Goal: Information Seeking & Learning: Check status

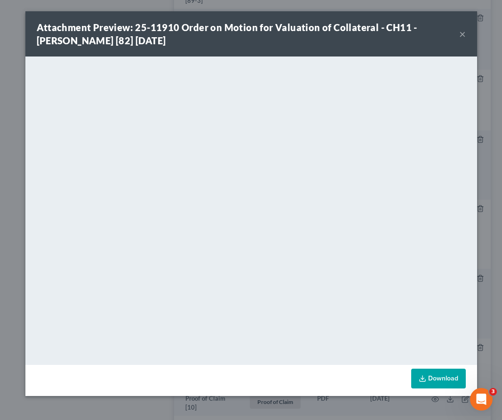
click at [463, 36] on button "×" at bounding box center [462, 33] width 7 height 11
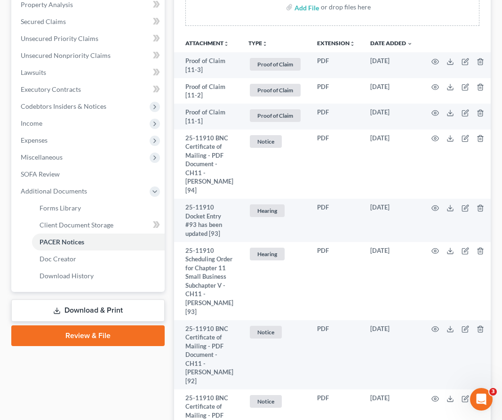
scroll to position [199, 0]
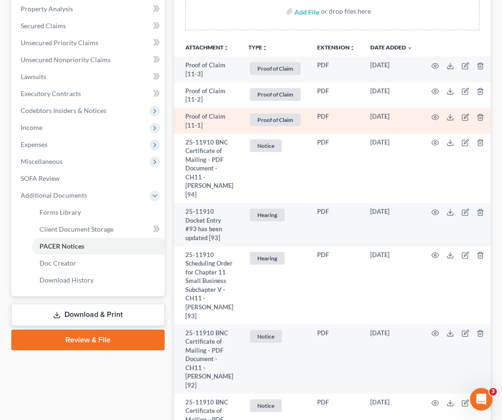
click at [428, 118] on td at bounding box center [459, 121] width 79 height 26
click at [433, 117] on icon "button" at bounding box center [435, 117] width 8 height 8
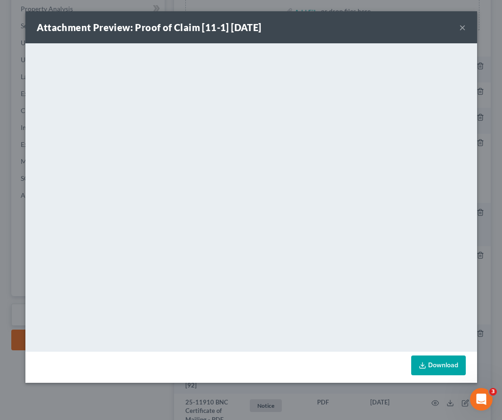
click at [463, 25] on button "×" at bounding box center [462, 27] width 7 height 11
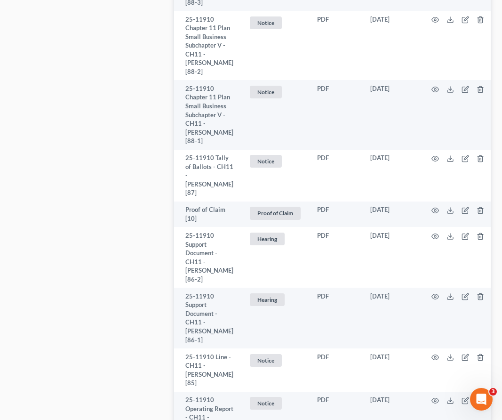
scroll to position [1370, 0]
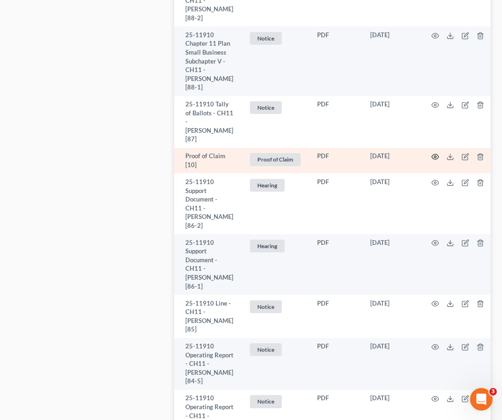
click at [431, 153] on icon "button" at bounding box center [435, 157] width 8 height 8
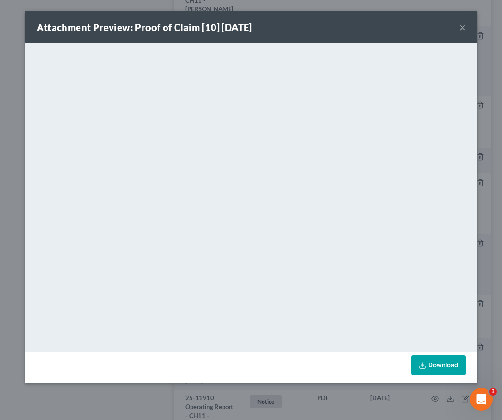
click at [463, 28] on button "×" at bounding box center [462, 27] width 7 height 11
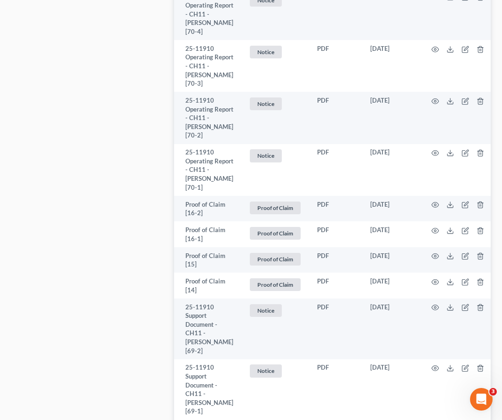
scroll to position [3820, 0]
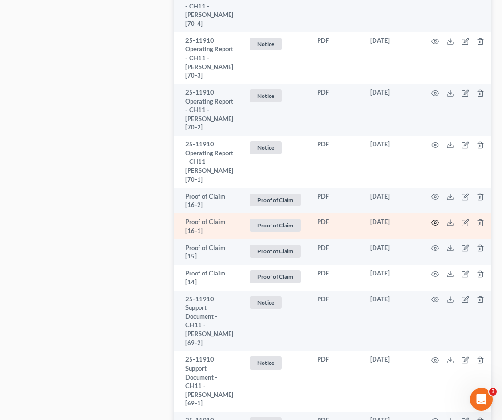
click at [434, 222] on circle "button" at bounding box center [435, 223] width 2 height 2
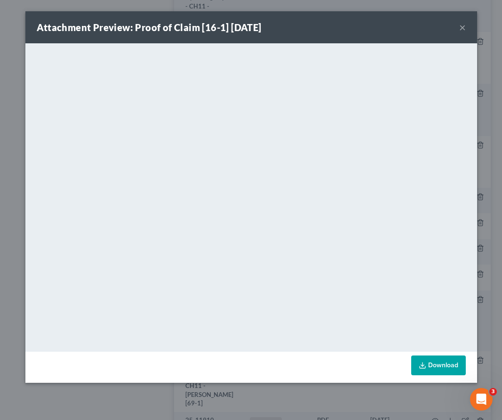
click at [462, 25] on button "×" at bounding box center [462, 27] width 7 height 11
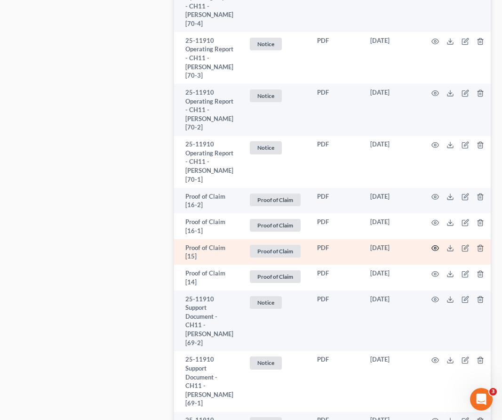
click at [431, 244] on icon "button" at bounding box center [435, 248] width 8 height 8
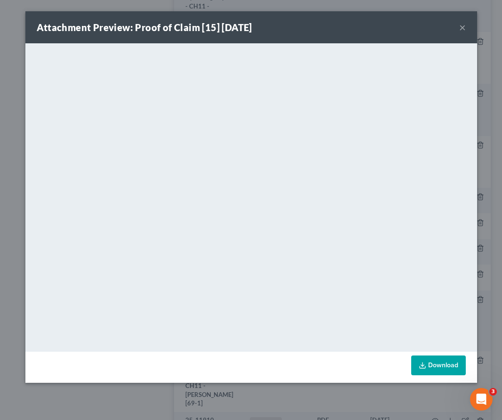
click at [464, 26] on button "×" at bounding box center [462, 27] width 7 height 11
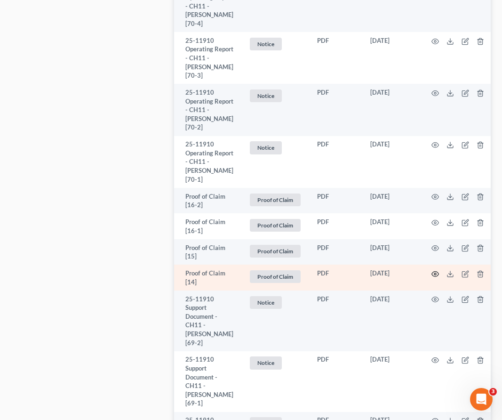
click at [431, 270] on icon "button" at bounding box center [435, 274] width 8 height 8
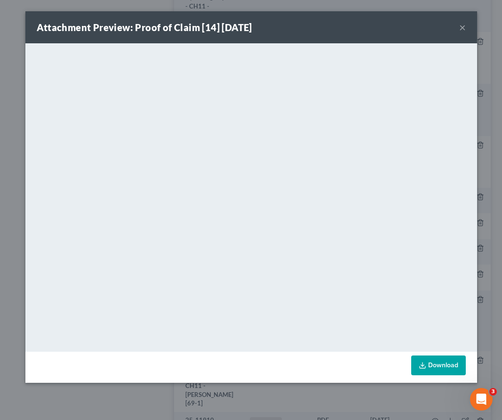
click at [462, 27] on button "×" at bounding box center [462, 27] width 7 height 11
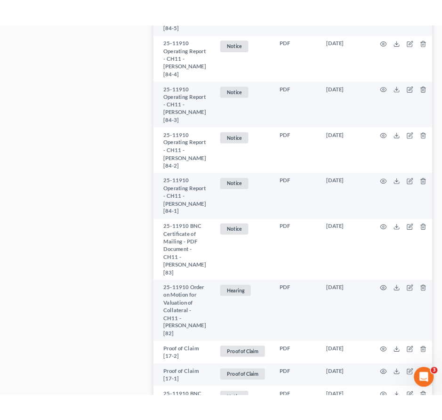
scroll to position [1752, 0]
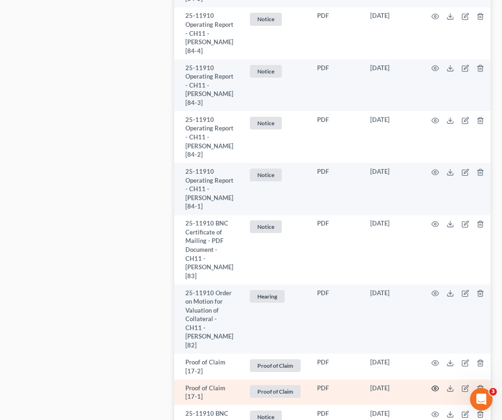
click at [434, 387] on circle "button" at bounding box center [435, 388] width 2 height 2
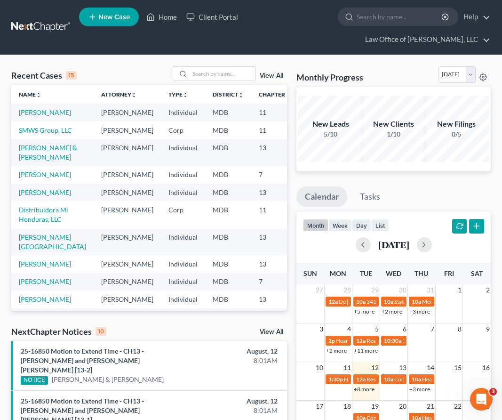
click at [366, 388] on link "+8 more" at bounding box center [364, 388] width 21 height 7
click at [22, 111] on link "[PERSON_NAME]" at bounding box center [45, 112] width 52 height 8
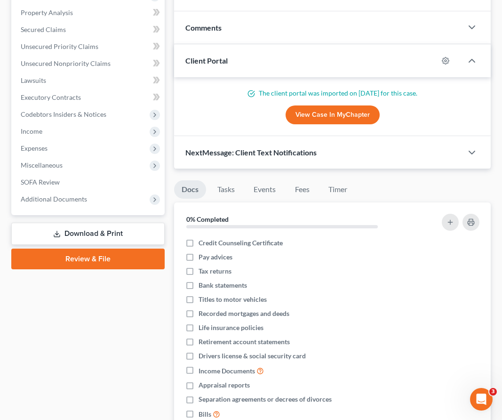
scroll to position [215, 0]
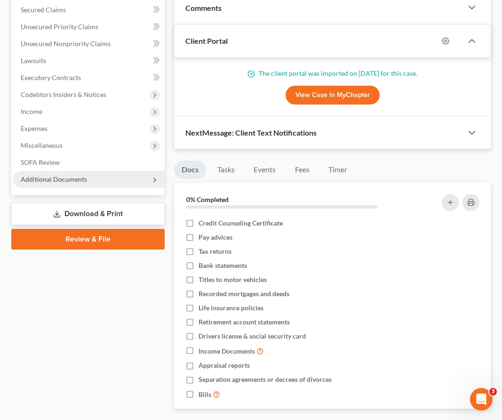
click at [37, 176] on span "Additional Documents" at bounding box center [54, 179] width 66 height 8
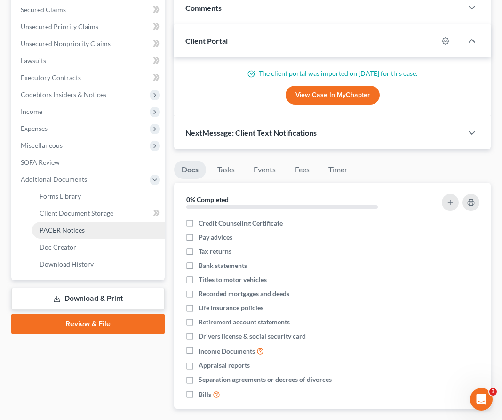
click at [65, 226] on span "PACER Notices" at bounding box center [62, 230] width 45 height 8
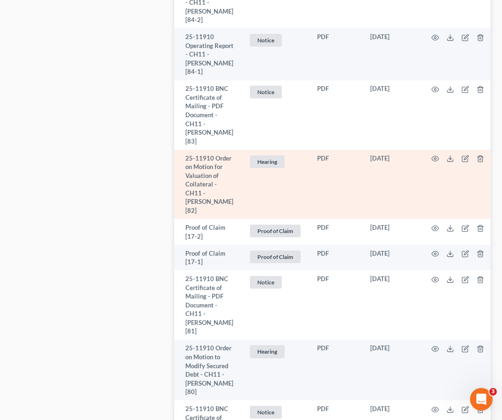
scroll to position [1889, 0]
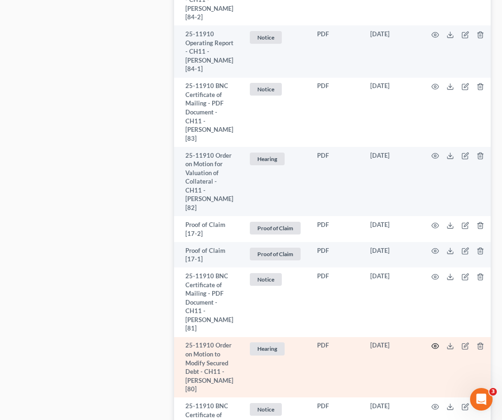
click at [432, 342] on icon "button" at bounding box center [435, 346] width 8 height 8
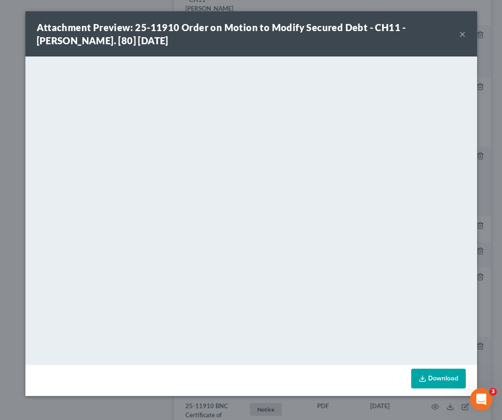
click at [464, 34] on button "×" at bounding box center [462, 33] width 7 height 11
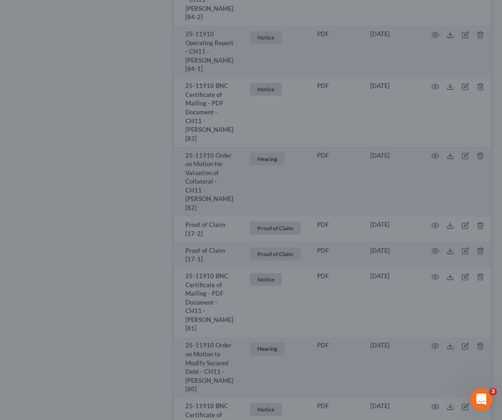
click at [447, 36] on div "Attachment Preview: 25-11910 Order on Motion to Modify Secured Debt - CH11 - Ma…" at bounding box center [251, 56] width 393 height 40
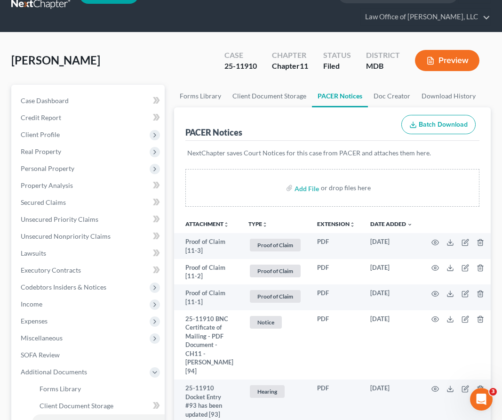
scroll to position [24, 0]
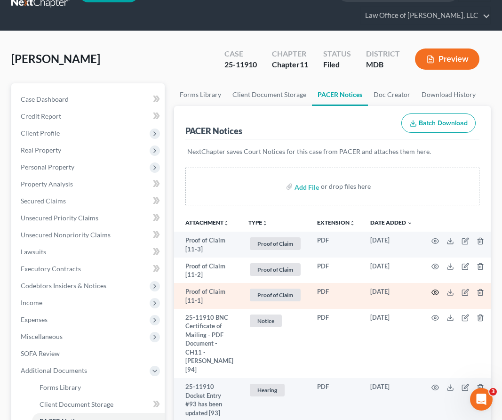
click at [434, 291] on circle "button" at bounding box center [435, 292] width 2 height 2
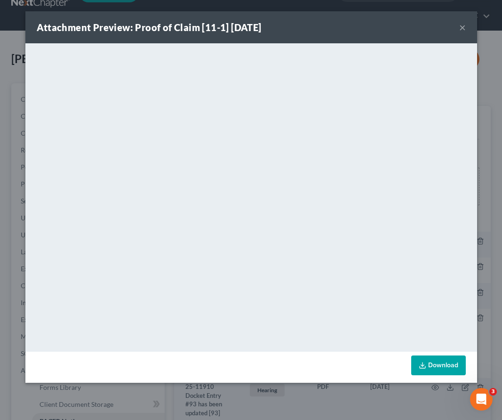
click at [461, 28] on button "×" at bounding box center [462, 27] width 7 height 11
click at [461, 28] on div "Attachment Preview: Proof of Claim [11-1] 08/08/2025 ×" at bounding box center [251, 27] width 452 height 32
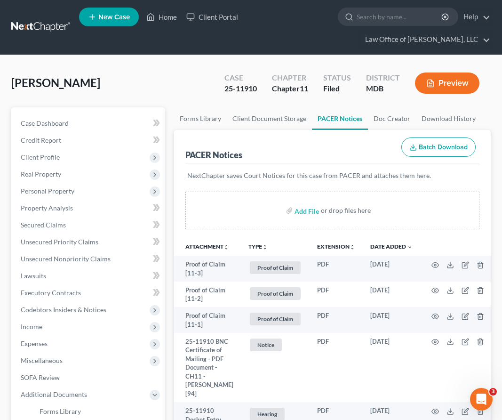
scroll to position [112, 0]
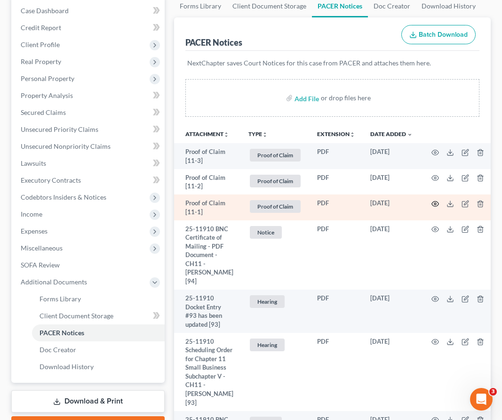
click at [431, 204] on icon "button" at bounding box center [435, 204] width 8 height 8
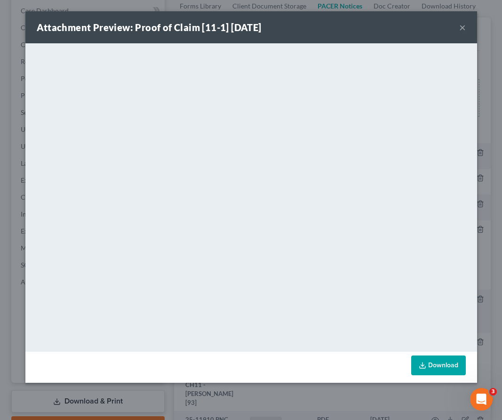
click at [462, 27] on button "×" at bounding box center [462, 27] width 7 height 11
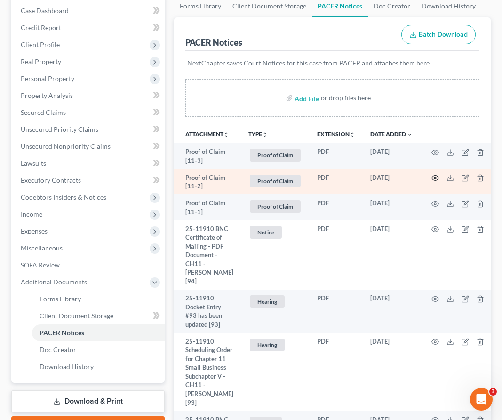
click at [432, 177] on icon "button" at bounding box center [435, 178] width 8 height 8
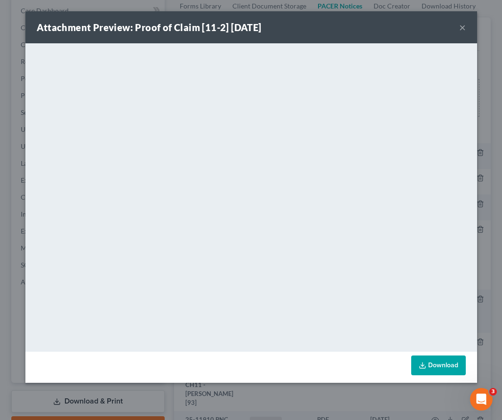
click at [463, 27] on button "×" at bounding box center [462, 27] width 7 height 11
click at [463, 27] on div "Attachment Preview: Proof of Claim [11-2] 08/08/2025 ×" at bounding box center [251, 27] width 452 height 32
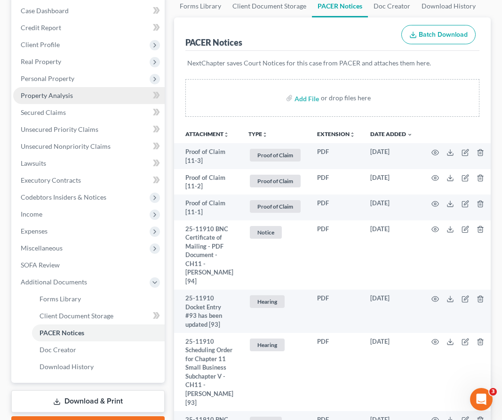
click at [38, 99] on link "Property Analysis" at bounding box center [88, 95] width 151 height 17
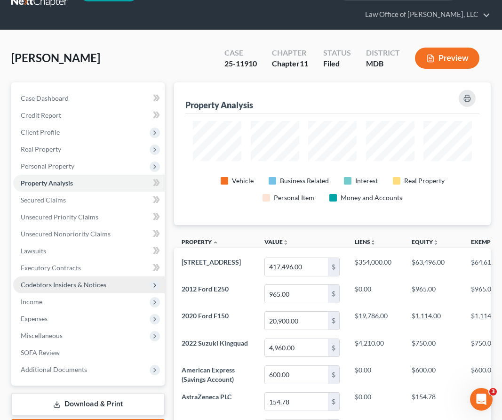
scroll to position [24, 0]
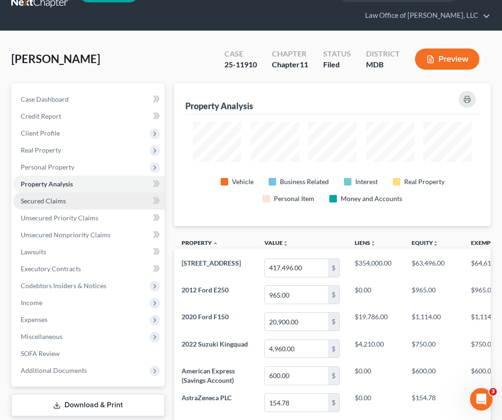
click at [59, 198] on span "Secured Claims" at bounding box center [43, 201] width 45 height 8
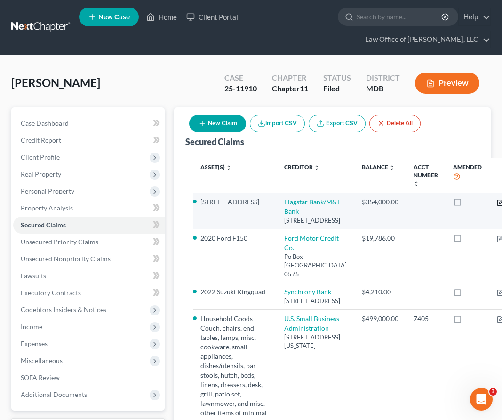
click at [497, 200] on icon "button" at bounding box center [501, 203] width 8 height 8
select select "23"
select select "2"
select select "0"
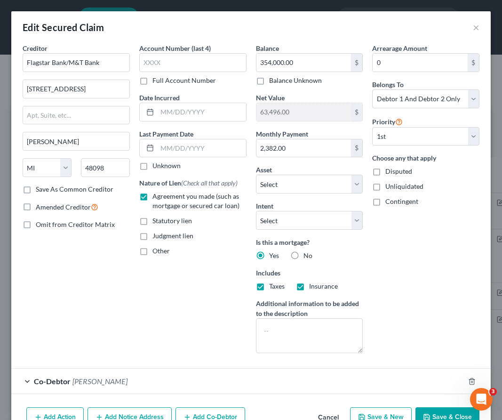
scroll to position [53, 0]
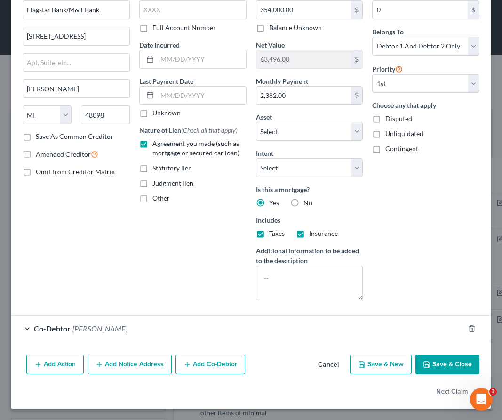
click at [452, 360] on button "Save & Close" at bounding box center [447, 364] width 64 height 20
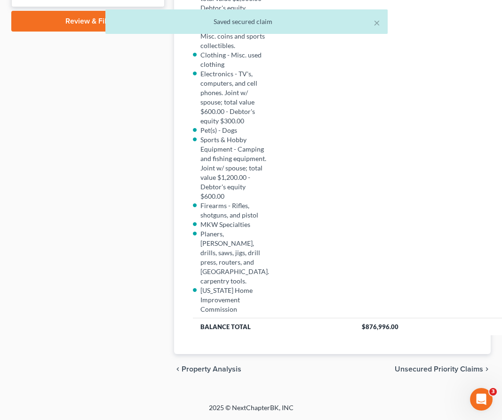
scroll to position [758, 0]
click at [410, 364] on div "chevron_left Property Analysis Unsecured Priority Claims chevron_right" at bounding box center [332, 369] width 317 height 30
click at [411, 369] on span "Unsecured Priority Claims" at bounding box center [439, 369] width 88 height 8
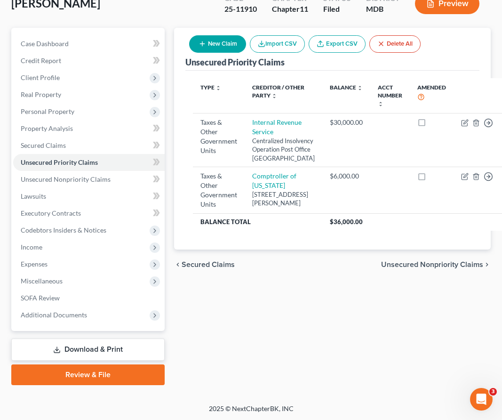
click at [424, 268] on span "Unsecured Nonpriority Claims" at bounding box center [432, 265] width 102 height 8
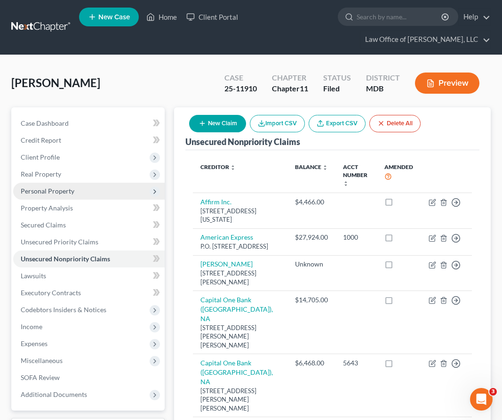
click at [34, 192] on span "Personal Property" at bounding box center [48, 191] width 54 height 8
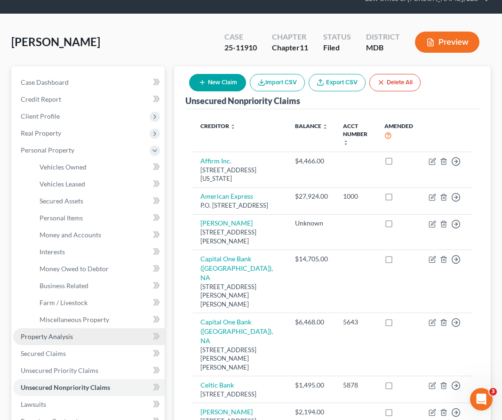
click at [48, 332] on span "Property Analysis" at bounding box center [47, 336] width 52 height 8
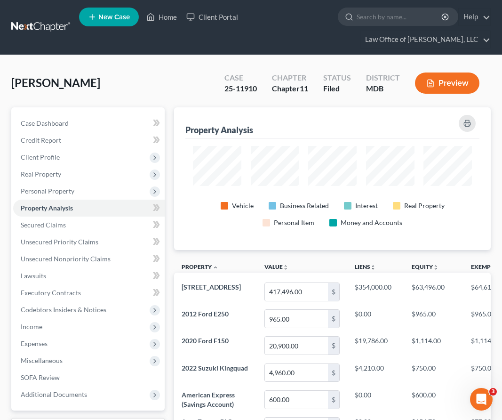
scroll to position [143, 317]
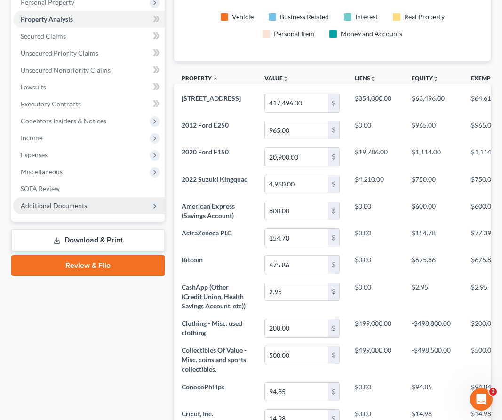
click at [66, 212] on span "Additional Documents" at bounding box center [88, 205] width 151 height 17
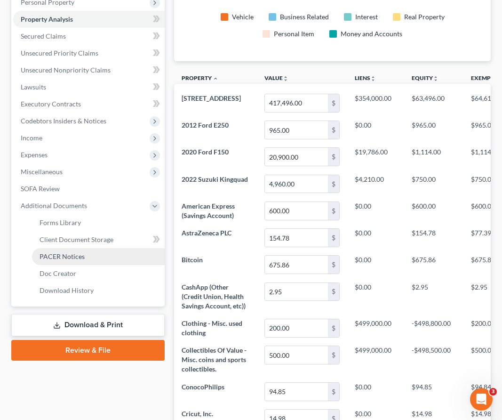
click at [73, 250] on link "PACER Notices" at bounding box center [98, 256] width 133 height 17
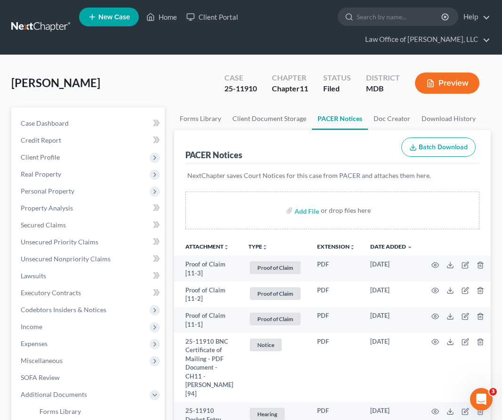
click at [268, 150] on div "PACER Notices Batch Download" at bounding box center [332, 147] width 294 height 34
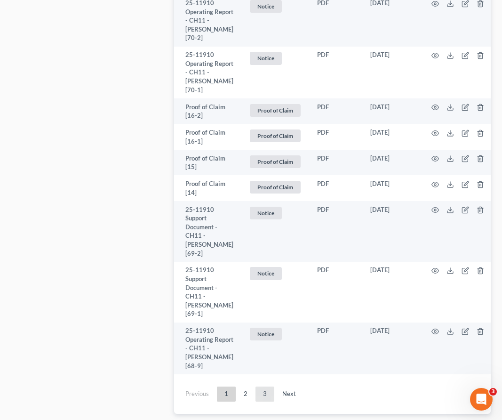
click at [262, 386] on link "3" at bounding box center [264, 393] width 19 height 15
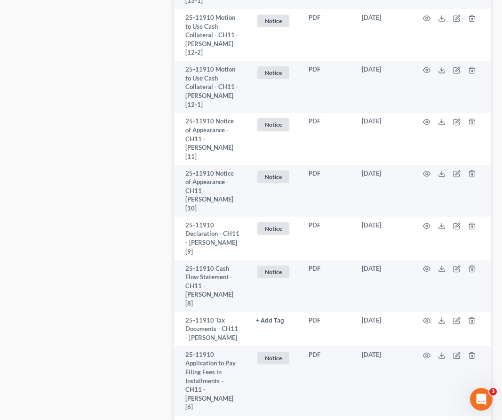
scroll to position [2895, 0]
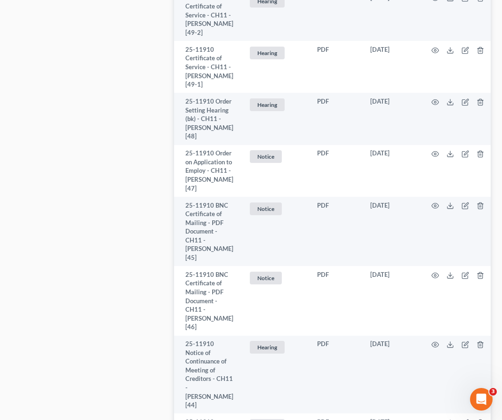
scroll to position [2080, 0]
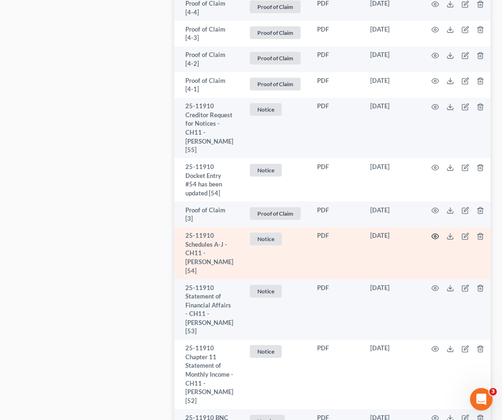
click at [434, 232] on icon "button" at bounding box center [435, 236] width 8 height 8
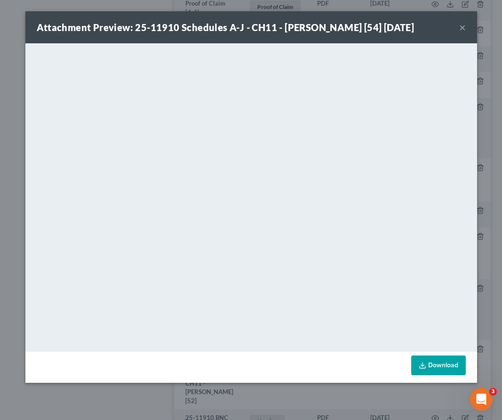
click at [461, 29] on button "×" at bounding box center [462, 27] width 7 height 11
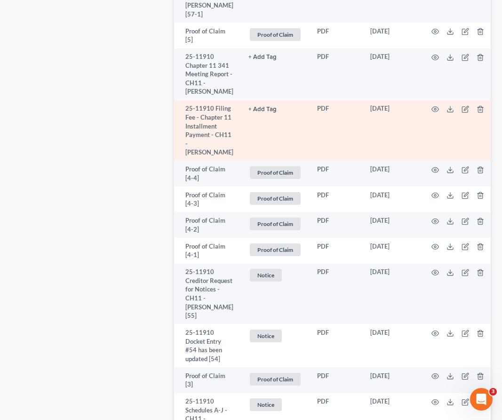
scroll to position [1950, 0]
